Goal: Task Accomplishment & Management: Manage account settings

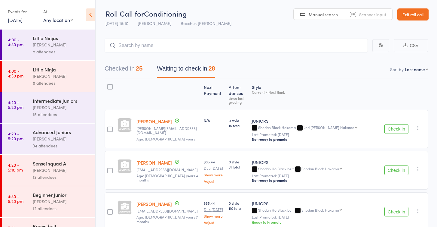
click at [414, 13] on link "Exit roll call" at bounding box center [413, 14] width 31 height 12
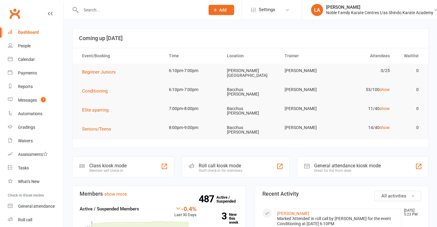
click at [147, 11] on input "text" at bounding box center [140, 10] width 122 height 8
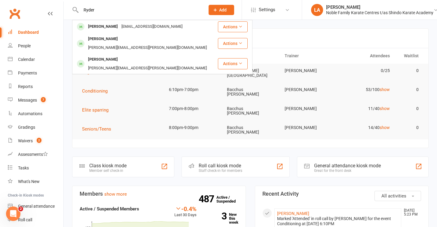
type input "Ryder"
drag, startPoint x: 147, startPoint y: 11, endPoint x: 150, endPoint y: 27, distance: 16.4
click at [150, 27] on div "luxelashesbyjade@gmail.com" at bounding box center [152, 26] width 65 height 9
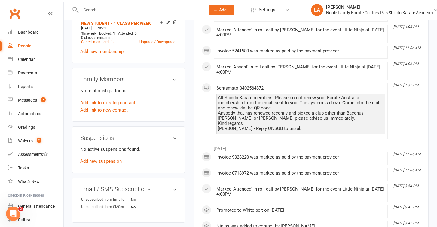
scroll to position [260, 0]
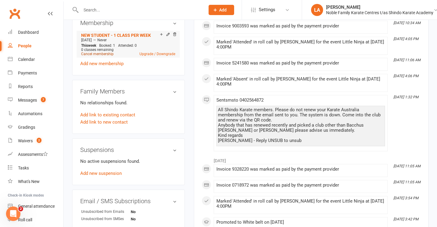
click at [93, 53] on link "Cancel membership" at bounding box center [97, 54] width 32 height 4
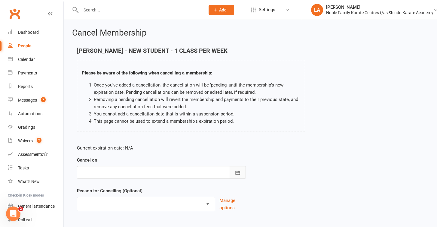
click at [233, 171] on button "button" at bounding box center [238, 172] width 16 height 13
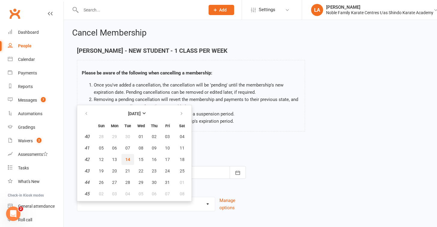
click at [126, 158] on span "14" at bounding box center [127, 159] width 5 height 5
type input "14 Oct 2025"
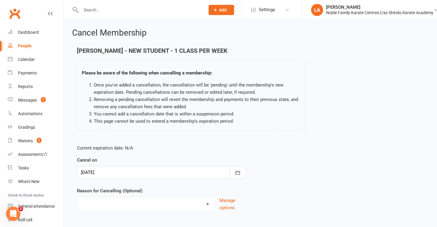
select select "2"
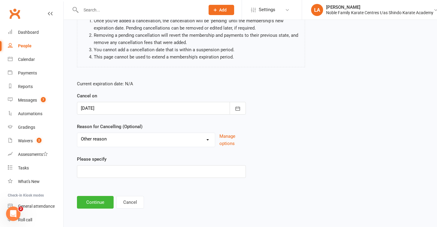
scroll to position [69, 0]
click at [100, 165] on input at bounding box center [161, 171] width 169 height 13
type input "mum had baby can't make it"
click at [92, 196] on button "Continue" at bounding box center [95, 202] width 37 height 13
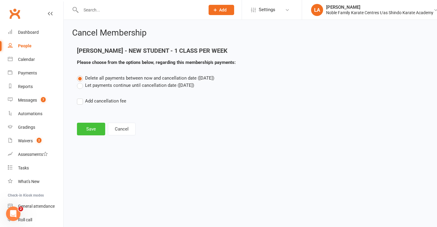
click at [90, 129] on button "Save" at bounding box center [91, 128] width 28 height 13
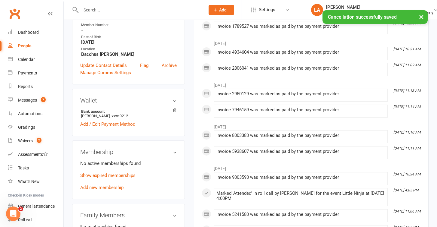
scroll to position [132, 0]
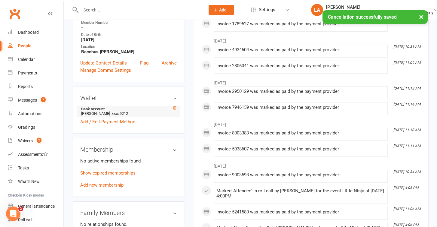
click at [175, 107] on icon at bounding box center [175, 108] width 4 height 4
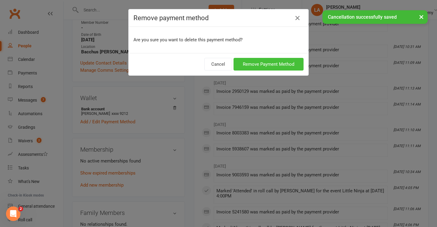
click at [252, 66] on button "Remove Payment Method" at bounding box center [269, 64] width 70 height 13
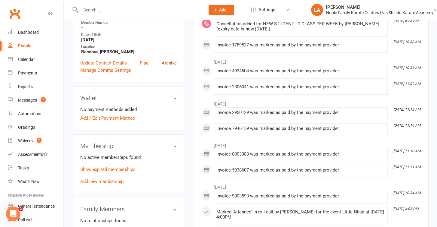
click at [170, 61] on link "Archive" at bounding box center [169, 62] width 15 height 7
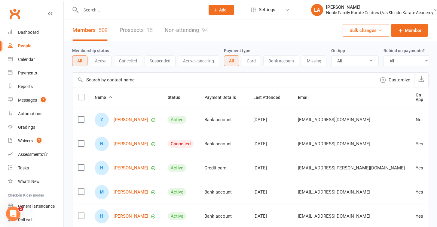
click at [85, 12] on input "text" at bounding box center [140, 10] width 122 height 8
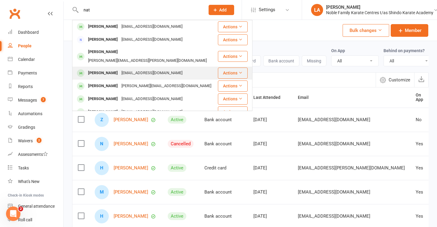
type input "nat"
click at [95, 69] on div "Natalie Goode" at bounding box center [102, 73] width 33 height 9
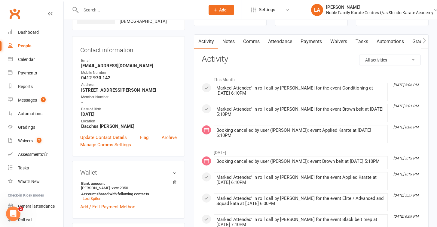
scroll to position [48, 0]
